Goal: Transaction & Acquisition: Purchase product/service

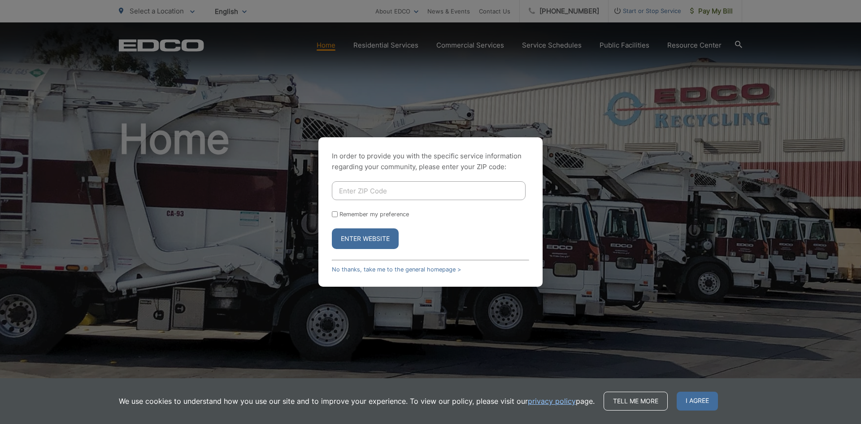
click at [687, 398] on span "I agree" at bounding box center [697, 401] width 41 height 19
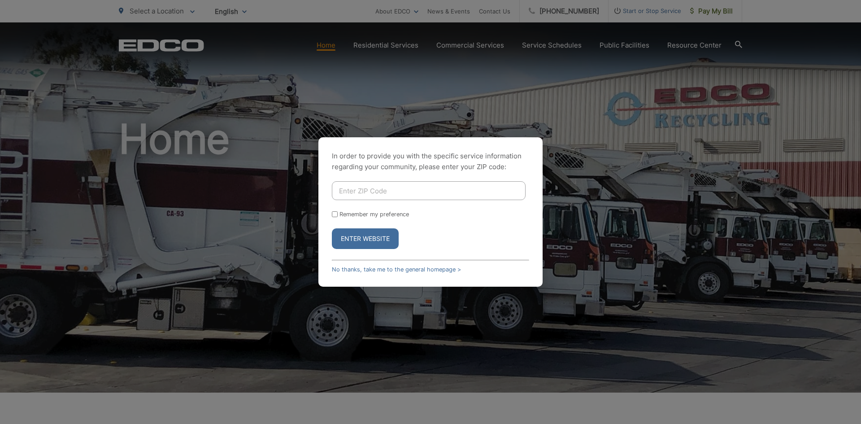
click at [363, 240] on button "Enter Website" at bounding box center [365, 238] width 67 height 21
click at [363, 191] on input "Enter ZIP Code" at bounding box center [429, 190] width 194 height 19
click at [377, 181] on input "Enter ZIP Code" at bounding box center [429, 190] width 194 height 19
type input "92007"
click at [370, 240] on button "Enter Website" at bounding box center [365, 238] width 67 height 21
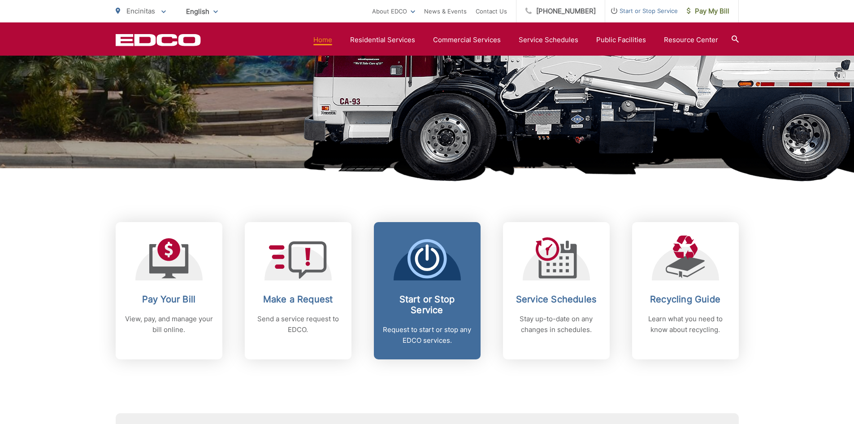
scroll to position [269, 0]
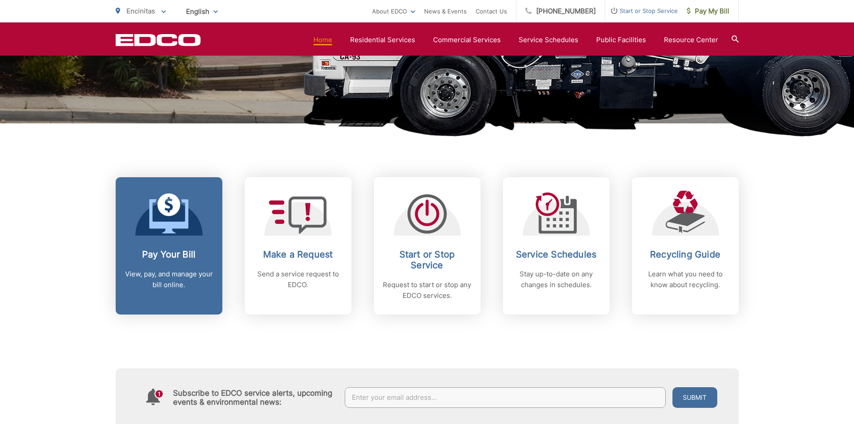
click at [175, 256] on h2 "Pay Your Bill" at bounding box center [169, 254] width 89 height 11
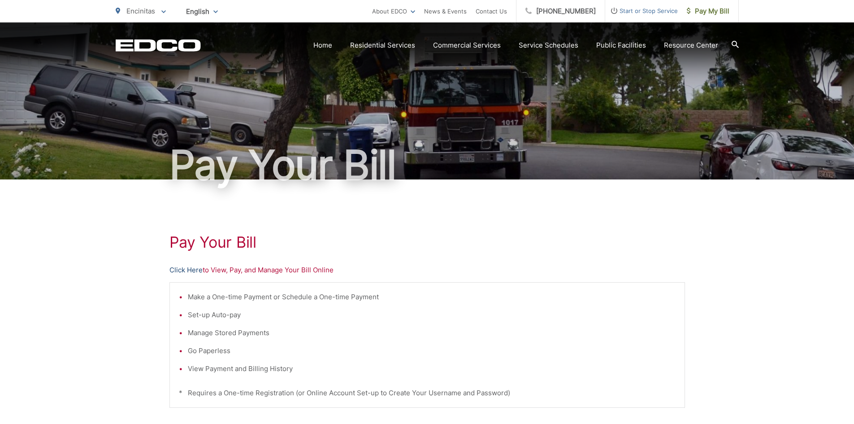
click at [192, 269] on link "Click Here" at bounding box center [186, 270] width 33 height 11
